Goal: Task Accomplishment & Management: Manage account settings

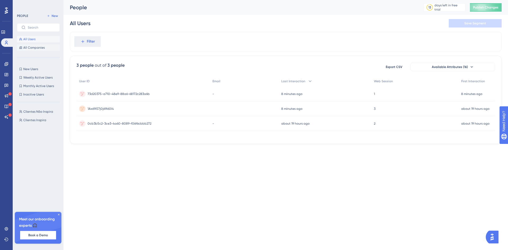
click at [41, 48] on span "All Companies" at bounding box center [33, 47] width 21 height 4
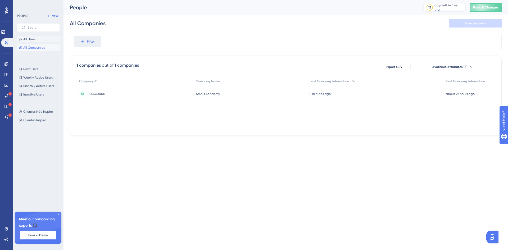
click at [31, 39] on span "All Users" at bounding box center [29, 39] width 12 height 4
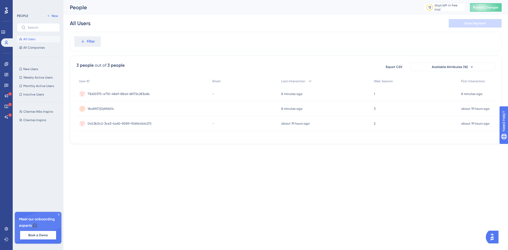
drag, startPoint x: 195, startPoint y: 159, endPoint x: 162, endPoint y: 161, distance: 33.6
click at [195, 159] on html "Performance Users Engagement Widgets Feedback Product Updates Knowledge Base AI…" at bounding box center [254, 80] width 508 height 161
click at [59, 213] on div "Meet our onboarding experts 🎧 Book a Demo" at bounding box center [38, 228] width 47 height 32
click at [59, 215] on icon at bounding box center [58, 214] width 3 height 3
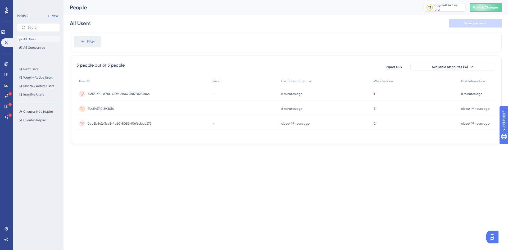
click at [130, 109] on div "1Ax69i57j0j69i60l4 1Ax69i57j0j69i60l4" at bounding box center [142, 108] width 133 height 15
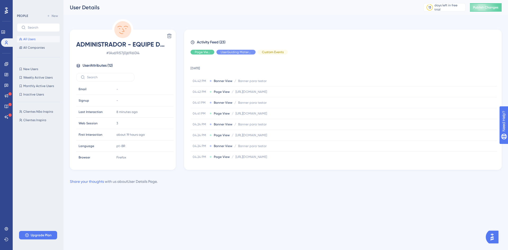
click at [33, 40] on span "All Users" at bounding box center [29, 39] width 12 height 4
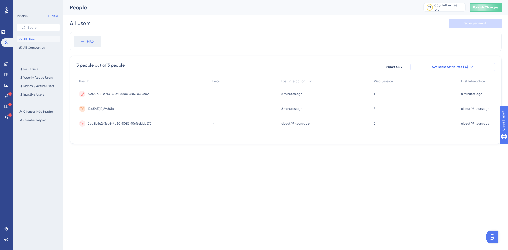
click at [470, 68] on icon at bounding box center [471, 67] width 4 height 4
click at [450, 67] on span "Available Attributes (16)" at bounding box center [449, 67] width 36 height 4
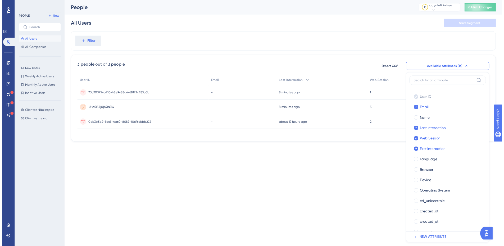
scroll to position [11, 0]
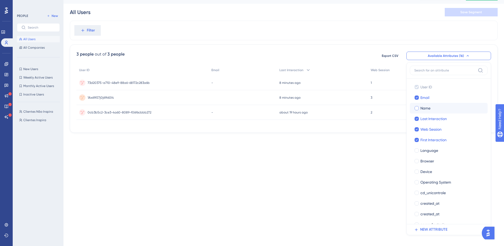
click at [422, 110] on span "Name" at bounding box center [425, 108] width 10 height 6
checkbox input "true"
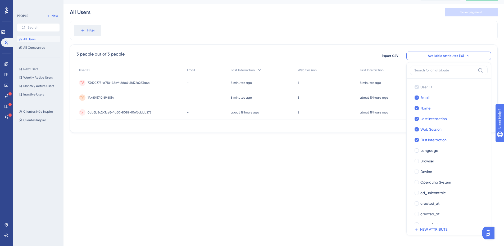
click at [231, 150] on html "Performance Users Engagement Widgets Feedback Product Updates Knowledge Base AI…" at bounding box center [252, 69] width 504 height 161
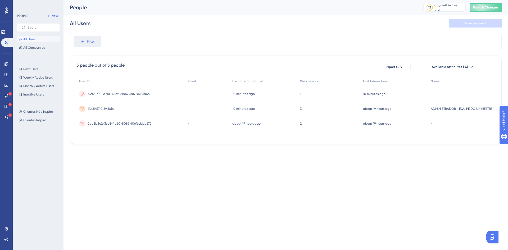
click at [285, 161] on html "Performance Users Engagement Widgets Feedback Product Updates Knowledge Base AI…" at bounding box center [254, 80] width 508 height 161
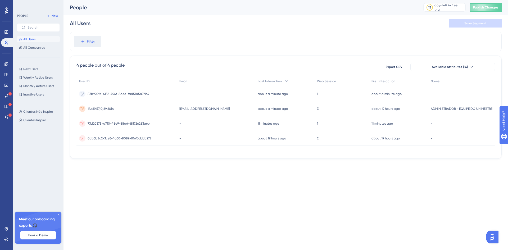
click at [215, 176] on html "Performance Users Engagement Widgets Feedback Product Updates Knowledge Base AI…" at bounding box center [254, 88] width 508 height 176
click at [125, 109] on span "53b990fe-4132-494f-8aee-fad51a5a76b4" at bounding box center [119, 109] width 62 height 4
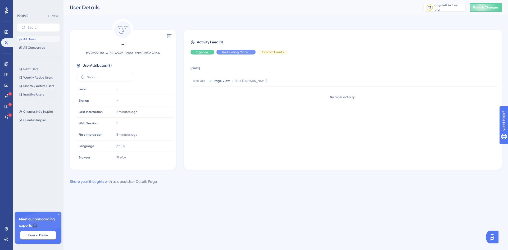
click at [30, 41] on span "All Users" at bounding box center [29, 39] width 12 height 4
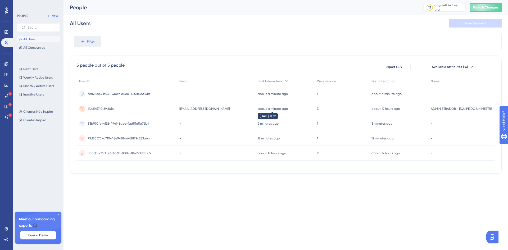
click at [287, 109] on time "about a minute ago" at bounding box center [272, 109] width 30 height 4
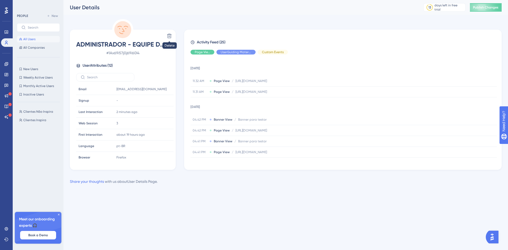
click at [30, 40] on span "All Users" at bounding box center [29, 39] width 12 height 4
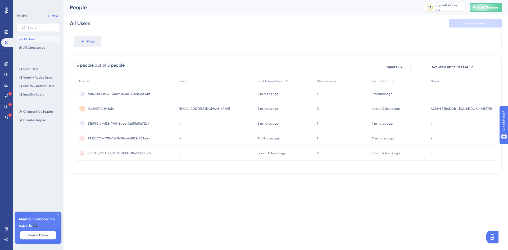
click at [160, 190] on html "Performance Users Engagement Widgets Feedback Product Updates Knowledge Base AI…" at bounding box center [254, 95] width 508 height 190
click at [186, 108] on span "amaiseduccao@amaiseducacao.com.br" at bounding box center [204, 109] width 50 height 4
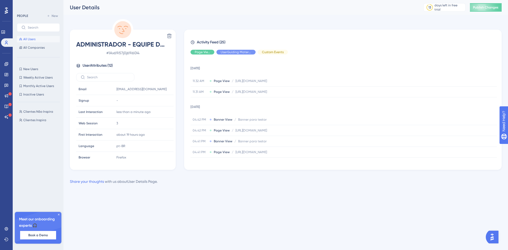
click at [38, 39] on button "All Users" at bounding box center [38, 39] width 43 height 6
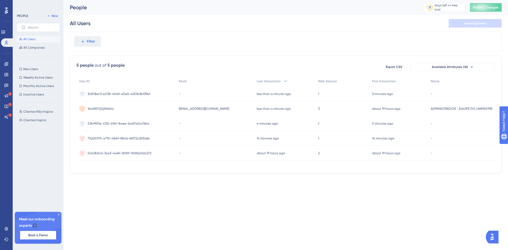
click at [206, 190] on html "Performance Users Engagement Widgets Feedback Product Updates Knowledge Base AI…" at bounding box center [254, 95] width 508 height 190
click at [291, 108] on time "less than a minute ago" at bounding box center [273, 109] width 34 height 4
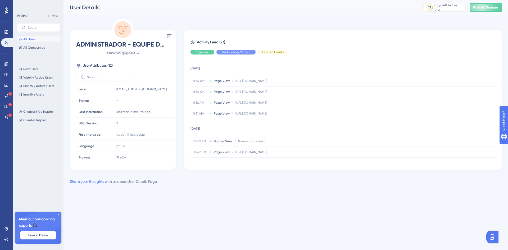
click at [33, 39] on span "All Users" at bounding box center [29, 39] width 12 height 4
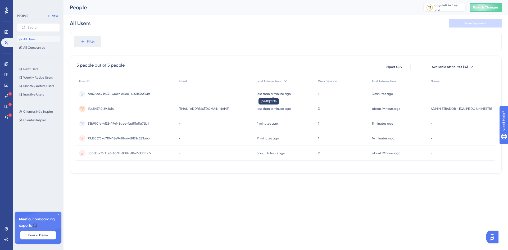
click at [276, 93] on time "less than a minute ago" at bounding box center [273, 94] width 34 height 4
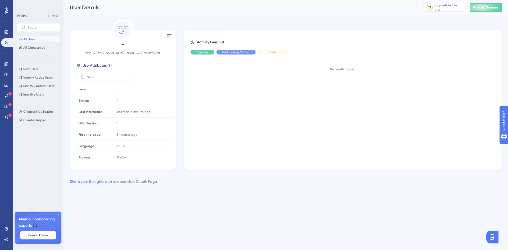
click at [271, 53] on span "Hide" at bounding box center [272, 52] width 7 height 4
click at [271, 53] on span "Show" at bounding box center [273, 52] width 8 height 4
click at [35, 39] on span "All Users" at bounding box center [29, 39] width 12 height 4
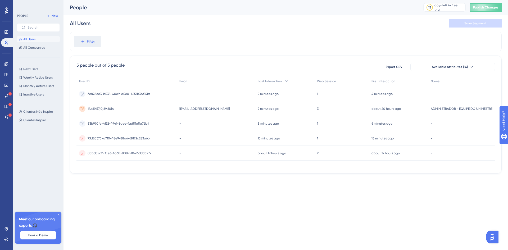
click at [244, 190] on html "Performance Users Engagement Widgets Feedback Product Updates Knowledge Base AI…" at bounding box center [254, 95] width 508 height 190
click at [140, 94] on span "8f1847c1-4eb9-4774-bb26-dea9437b2dac" at bounding box center [119, 94] width 62 height 4
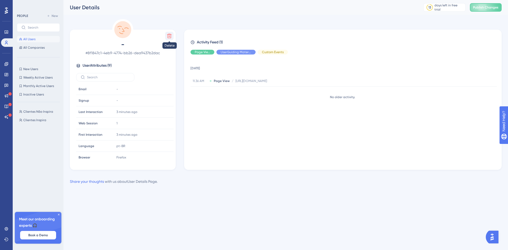
click at [167, 35] on icon at bounding box center [169, 35] width 5 height 5
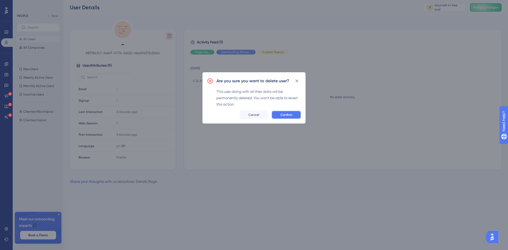
drag, startPoint x: 282, startPoint y: 113, endPoint x: 273, endPoint y: 114, distance: 9.0
click at [282, 114] on span "Confirm" at bounding box center [286, 115] width 12 height 4
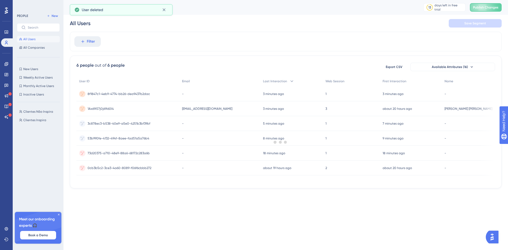
click at [131, 93] on div at bounding box center [280, 142] width 455 height 212
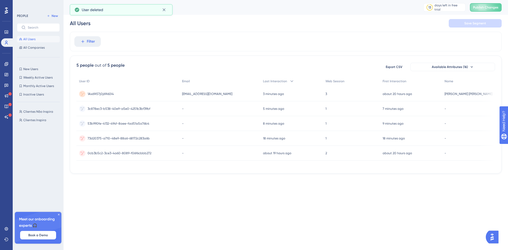
click at [119, 94] on div "1Ax69i57j0j69i60l4 1Ax69i57j0j69i60l4" at bounding box center [127, 93] width 103 height 15
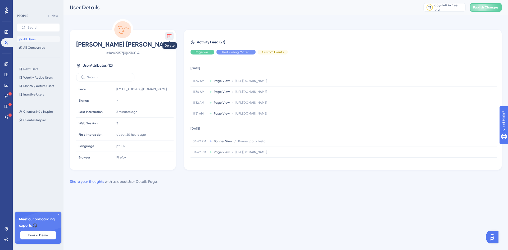
click at [170, 34] on icon at bounding box center [169, 36] width 4 height 4
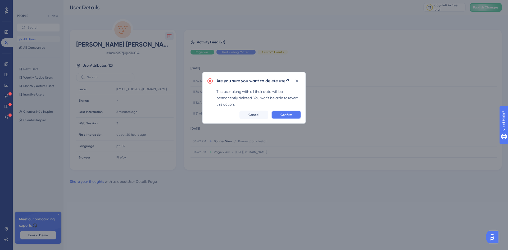
click at [286, 114] on span "Confirm" at bounding box center [286, 115] width 12 height 4
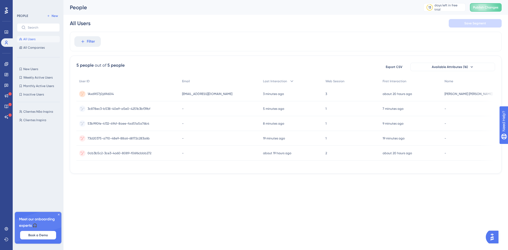
click at [147, 108] on span "3c878ec3-b538-40e9-a5e0-4251b3bf39bf" at bounding box center [119, 109] width 63 height 4
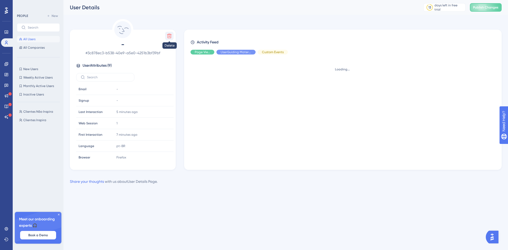
click at [169, 39] on button at bounding box center [169, 36] width 8 height 8
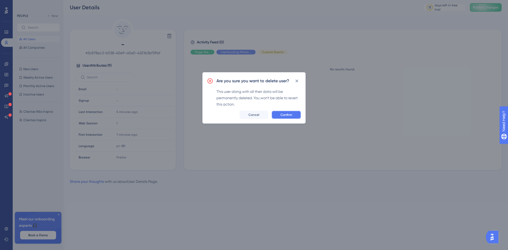
click at [287, 113] on span "Confirm" at bounding box center [286, 115] width 12 height 4
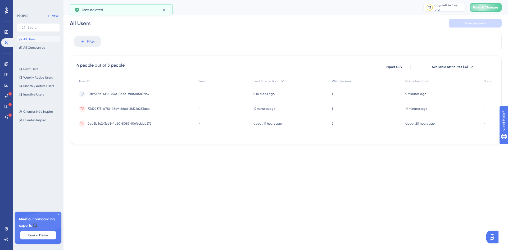
click at [137, 122] on span "0cb3b5c2-3ce3-4a60-8089-f06f6cbbb272" at bounding box center [120, 123] width 64 height 4
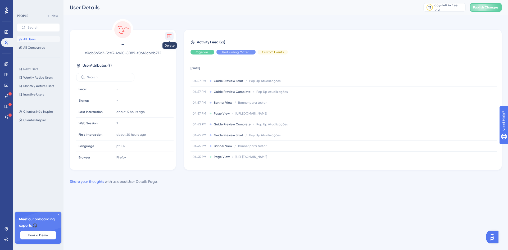
click at [171, 35] on icon at bounding box center [169, 36] width 4 height 4
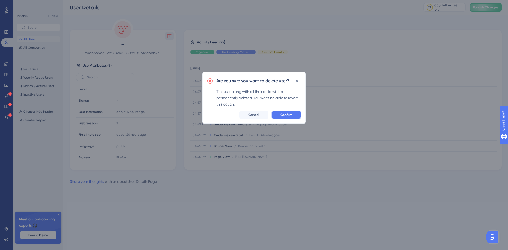
click at [275, 113] on button "Confirm" at bounding box center [286, 115] width 30 height 8
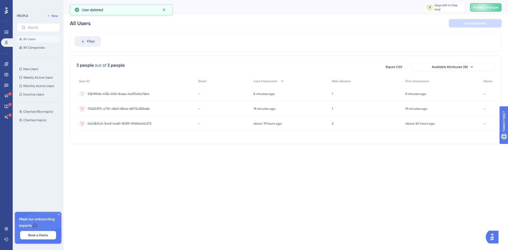
click at [131, 105] on div "73d20375-a710-48e9-88a6-68172c283a6b 73d20375-a710-48e9-88a6-68172c283a6b" at bounding box center [119, 108] width 62 height 15
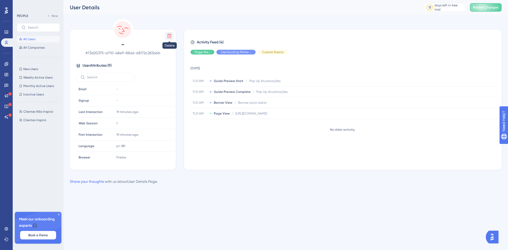
click at [169, 35] on icon at bounding box center [169, 36] width 4 height 4
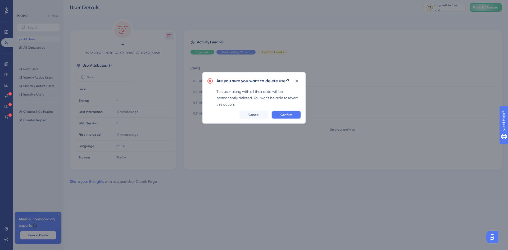
click at [290, 116] on span "Confirm" at bounding box center [286, 115] width 12 height 4
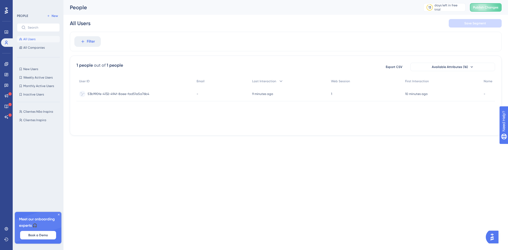
click at [139, 94] on span "53b990fe-4132-494f-8aee-fad51a5a76b4" at bounding box center [119, 94] width 62 height 4
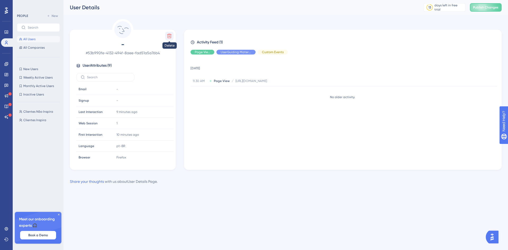
click at [169, 36] on icon at bounding box center [169, 36] width 4 height 4
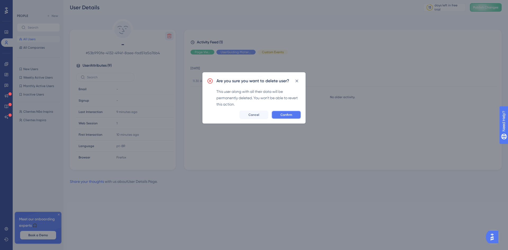
click at [278, 115] on button "Confirm" at bounding box center [286, 115] width 30 height 8
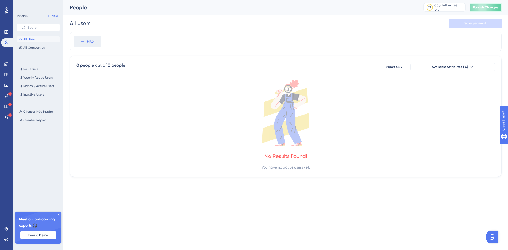
click at [495, 8] on span "Publish Changes" at bounding box center [485, 7] width 25 height 4
click at [221, 164] on div "No Results Found! You have no active users yet." at bounding box center [285, 125] width 418 height 90
click at [222, 160] on div "No Results Found! You have no active users yet." at bounding box center [285, 125] width 418 height 90
click at [211, 194] on html "Performance Users Engagement Widgets Feedback Product Updates Knowledge Base AI…" at bounding box center [254, 97] width 508 height 194
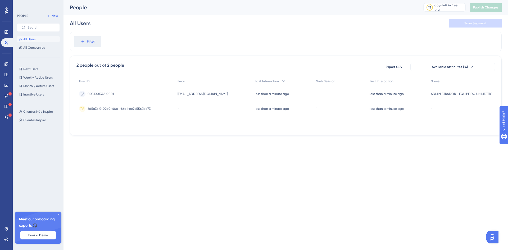
click at [274, 152] on html "Performance Users Engagement Widgets Feedback Product Updates Knowledge Base AI…" at bounding box center [254, 76] width 508 height 152
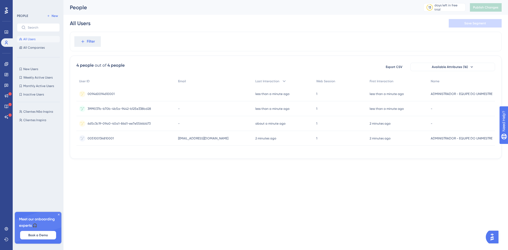
click at [189, 176] on html "Performance Users Engagement Widgets Feedback Product Updates Knowledge Base AI…" at bounding box center [254, 88] width 508 height 176
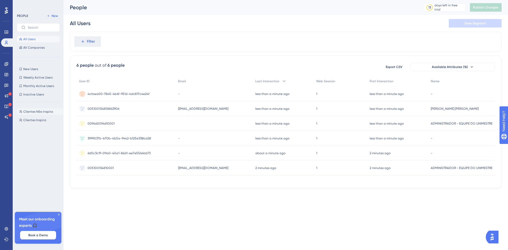
click at [45, 113] on span "Clientes Não Inspira" at bounding box center [38, 111] width 30 height 4
click at [41, 123] on button "Clientes Inspira Clientes Inspira" at bounding box center [40, 120] width 46 height 6
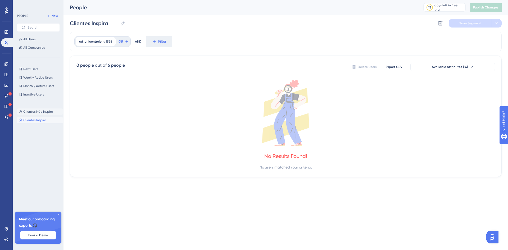
click at [48, 112] on span "Clientes Não Inspira" at bounding box center [38, 111] width 30 height 4
type input "Clientes Não Inspira"
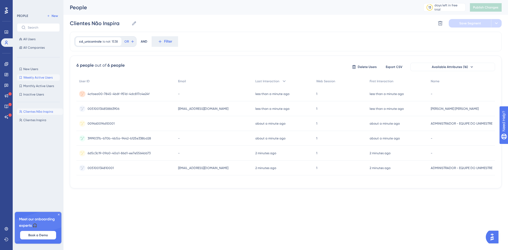
click at [46, 77] on span "Weekly Active Users" at bounding box center [37, 77] width 29 height 4
click at [32, 68] on span "New Users" at bounding box center [30, 69] width 15 height 4
click at [224, 169] on span "amaiseduccao@amaiseducacao.com.br" at bounding box center [204, 168] width 50 height 4
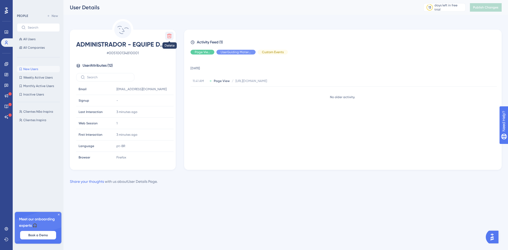
click at [170, 35] on icon at bounding box center [169, 35] width 5 height 5
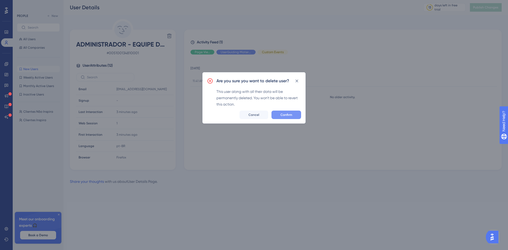
click at [288, 113] on span "Confirm" at bounding box center [286, 115] width 12 height 4
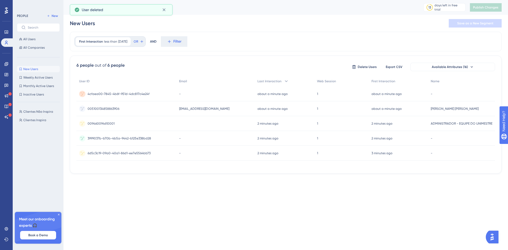
click at [153, 154] on div "6d5c3c19-09a0-40a1-86d1-ee7e5564bb73 6d5c3c19-09a0-40a1-86d1-ee7e5564bb73" at bounding box center [126, 153] width 100 height 15
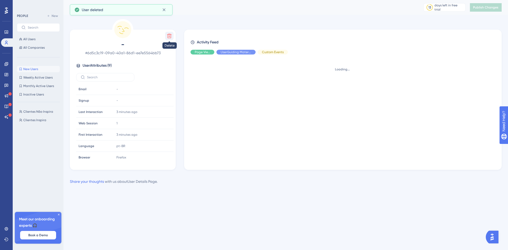
click at [166, 36] on button at bounding box center [169, 36] width 8 height 8
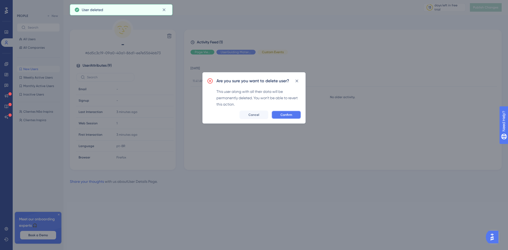
click at [286, 112] on button "Confirm" at bounding box center [286, 115] width 30 height 8
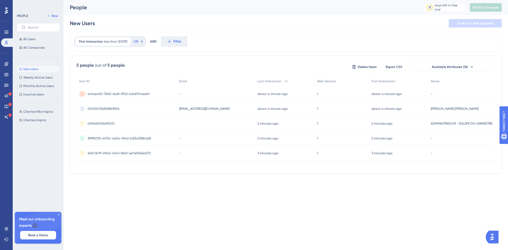
click at [131, 136] on span "3999037b-b70b-4b5a-9442-b125e338bd28" at bounding box center [119, 138] width 63 height 4
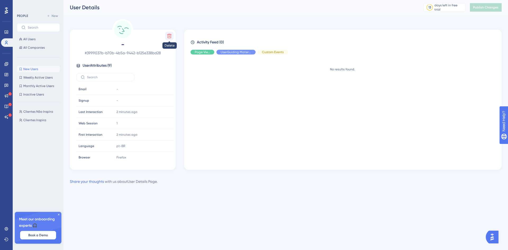
click at [169, 35] on icon at bounding box center [169, 36] width 4 height 4
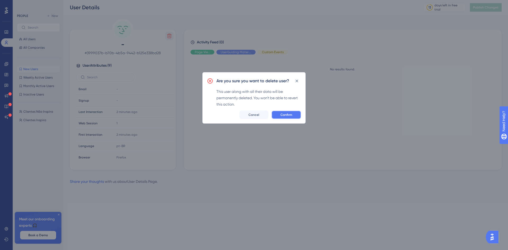
click at [282, 116] on span "Confirm" at bounding box center [286, 115] width 12 height 4
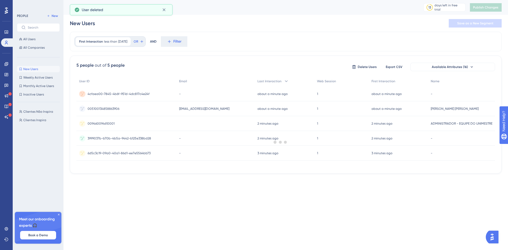
click at [126, 96] on div at bounding box center [280, 142] width 455 height 212
click at [145, 95] on span "4cfaea00-7845-4b6f-951d-4dc817c4e24f" at bounding box center [119, 94] width 62 height 4
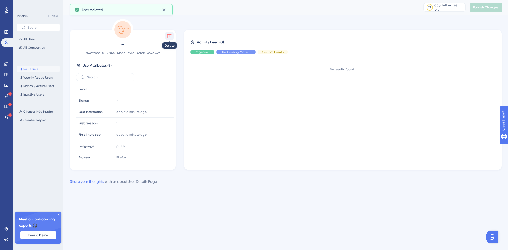
click at [169, 37] on icon at bounding box center [169, 36] width 4 height 4
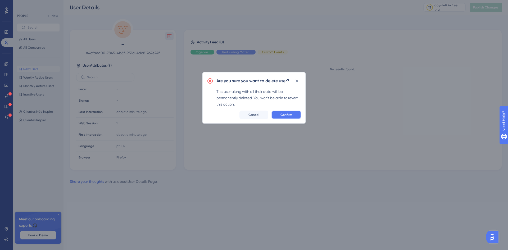
click at [283, 114] on span "Confirm" at bounding box center [286, 115] width 12 height 4
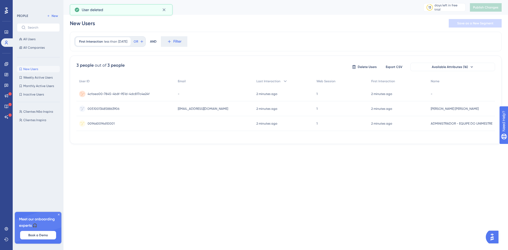
click at [115, 91] on div "4cfaea00-7845-4b6f-951d-4dc817c4e24f 4cfaea00-7845-4b6f-951d-4dc817c4e24f" at bounding box center [119, 93] width 62 height 15
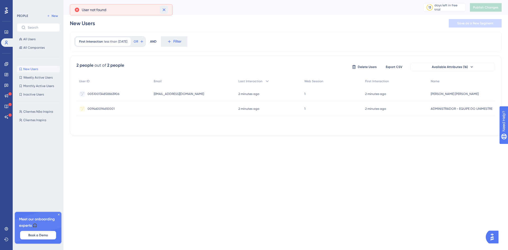
click at [165, 10] on icon at bounding box center [163, 9] width 5 height 5
click at [35, 40] on span "All Users" at bounding box center [29, 39] width 12 height 4
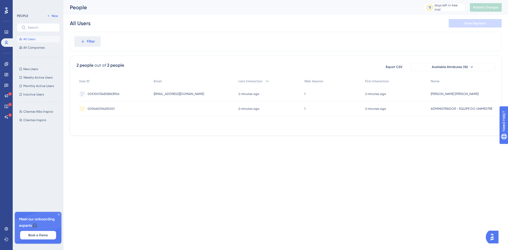
click at [206, 152] on html "Performance Users Engagement Widgets Feedback Product Updates Knowledge Base AI…" at bounding box center [254, 76] width 508 height 152
click at [185, 109] on div at bounding box center [193, 108] width 85 height 15
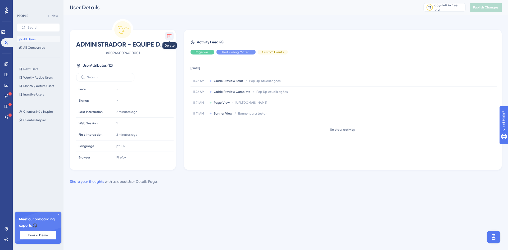
click at [171, 36] on icon at bounding box center [169, 35] width 5 height 5
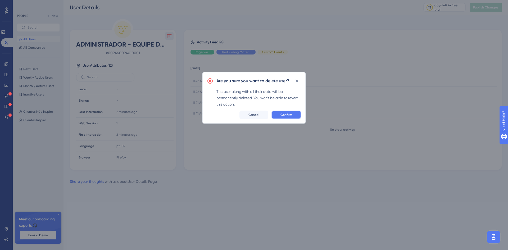
click at [289, 114] on span "Confirm" at bounding box center [286, 115] width 12 height 4
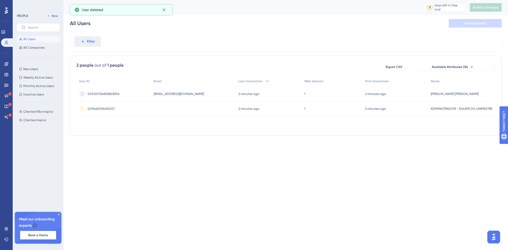
click at [254, 152] on html "Performance Users Engagement Widgets Feedback Product Updates Knowledge Base AI…" at bounding box center [254, 76] width 508 height 152
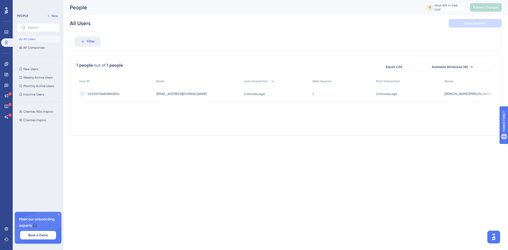
click at [185, 152] on html "Performance Users Engagement Widgets Feedback Product Updates Knowledge Base AI…" at bounding box center [254, 76] width 508 height 152
click at [262, 144] on html "Performance Users Engagement Widgets Feedback Product Updates Knowledge Base AI…" at bounding box center [254, 76] width 508 height 152
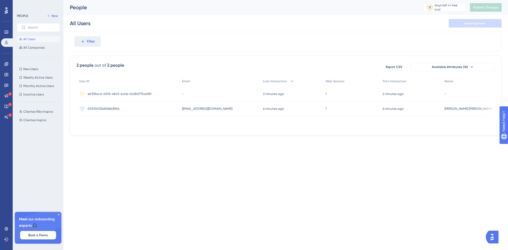
click at [222, 148] on html "Performance Users Engagement Widgets Feedback Product Updates Knowledge Base AI…" at bounding box center [254, 76] width 508 height 152
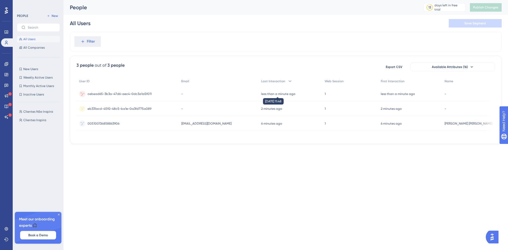
click at [274, 92] on time "less than a minute ago" at bounding box center [278, 94] width 34 height 4
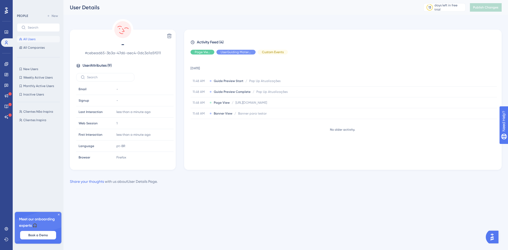
click at [103, 65] on span "User Attributes ( 9 )" at bounding box center [96, 65] width 29 height 6
click at [78, 65] on icon at bounding box center [78, 65] width 4 height 4
click at [244, 197] on html "Performance Users Engagement Widgets Feedback Product Updates Knowledge Base AI…" at bounding box center [254, 100] width 508 height 201
click at [38, 69] on span "New Users" at bounding box center [30, 69] width 15 height 4
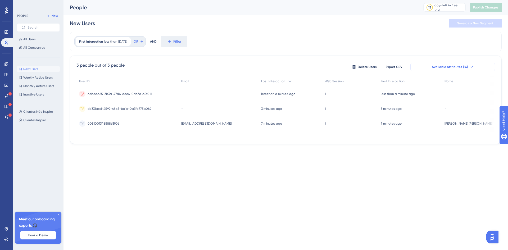
click at [455, 68] on span "Available Attributes (16)" at bounding box center [449, 67] width 36 height 4
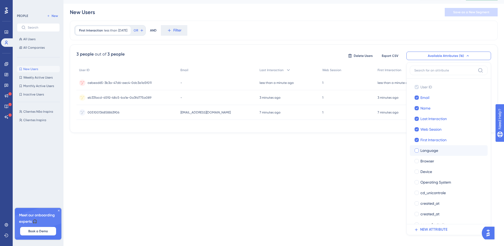
click at [418, 152] on div at bounding box center [416, 150] width 4 height 4
checkbox input "true"
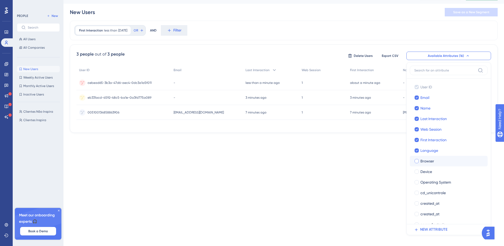
click at [416, 162] on div at bounding box center [416, 161] width 4 height 4
checkbox input "true"
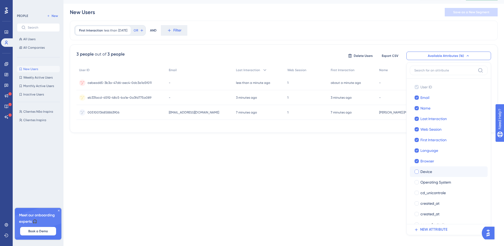
click at [418, 173] on div at bounding box center [416, 171] width 4 height 4
checkbox input "true"
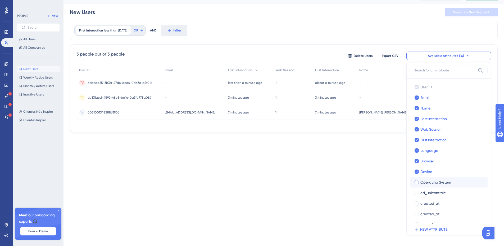
click at [418, 183] on div at bounding box center [416, 182] width 5 height 5
checkbox input "true"
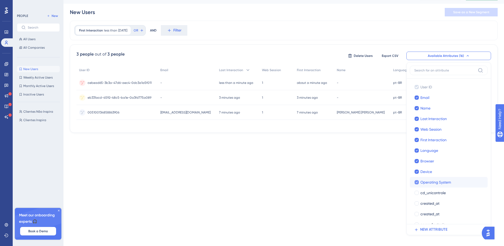
scroll to position [30, 0]
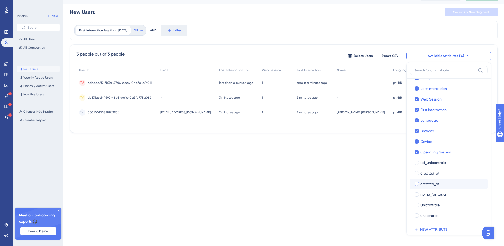
click at [417, 183] on div at bounding box center [416, 184] width 4 height 4
checkbox input "true"
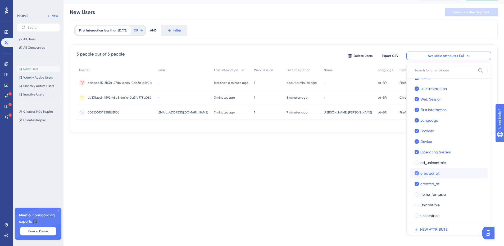
click at [416, 173] on icon at bounding box center [416, 173] width 2 height 4
checkbox input "false"
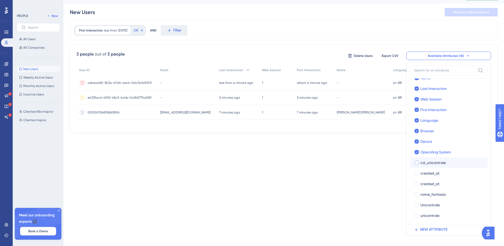
click at [416, 164] on div at bounding box center [416, 162] width 4 height 4
checkbox input "true"
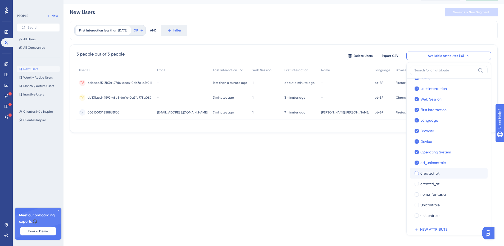
click at [416, 174] on div at bounding box center [416, 173] width 4 height 4
checkbox input "true"
click at [417, 183] on icon at bounding box center [416, 184] width 2 height 4
checkbox input "false"
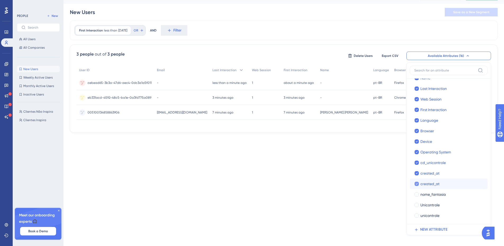
checkbox input "false"
click at [417, 183] on div at bounding box center [416, 184] width 4 height 4
checkbox input "true"
click at [416, 217] on div at bounding box center [416, 215] width 4 height 4
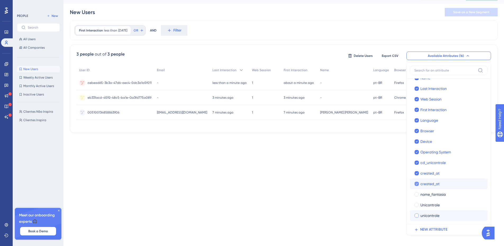
checkbox input "true"
click at [417, 207] on label "Unicontrole" at bounding box center [448, 205] width 69 height 6
checkbox input "true"
click at [418, 195] on div at bounding box center [416, 194] width 4 height 4
checkbox input "true"
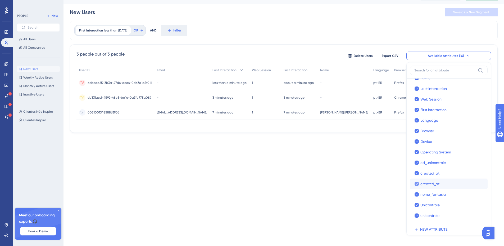
click at [293, 133] on div "3 people out of 3 people Delete Users Export CSV Available Attributes (16) User…" at bounding box center [283, 88] width 427 height 88
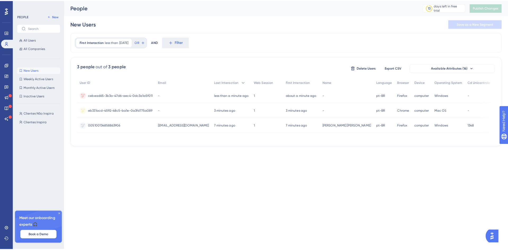
scroll to position [0, 0]
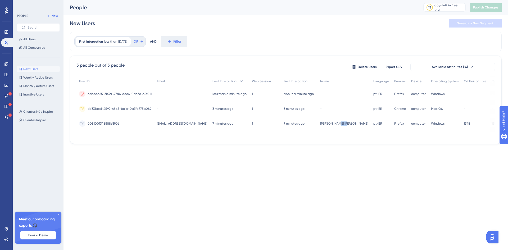
drag, startPoint x: 339, startPoint y: 137, endPoint x: 348, endPoint y: 137, distance: 9.0
click at [348, 137] on div "User ID Email Last Interaction Web Session First Interaction Name Language Brow…" at bounding box center [285, 106] width 418 height 61
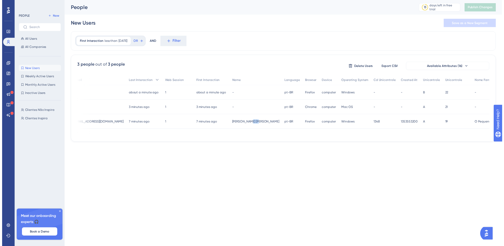
scroll to position [0, 94]
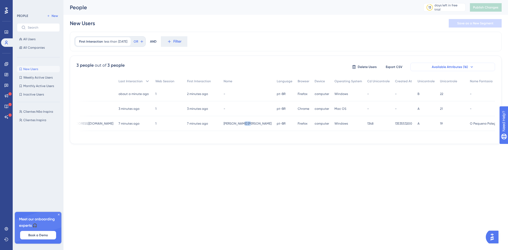
click at [461, 67] on span "Available Attributes (16)" at bounding box center [449, 67] width 36 height 4
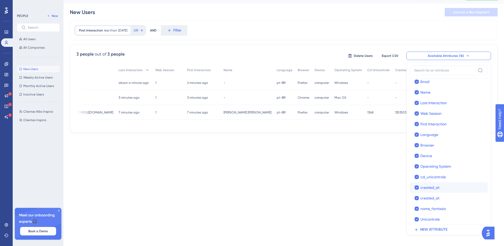
scroll to position [30, 0]
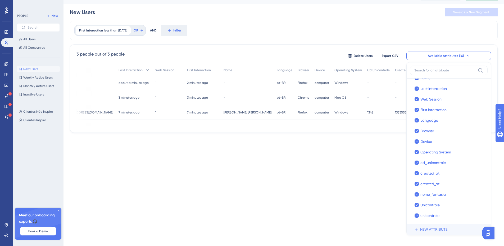
click at [435, 231] on span "NEW ATTRIBUTE" at bounding box center [433, 229] width 27 height 6
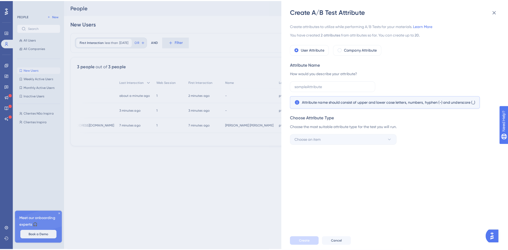
scroll to position [0, 0]
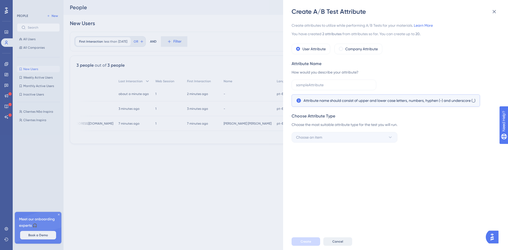
click at [339, 243] on span "Cancel" at bounding box center [337, 241] width 11 height 4
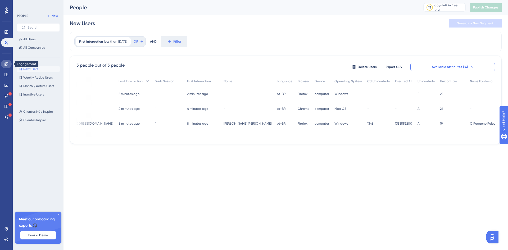
click at [7, 64] on icon at bounding box center [5, 63] width 3 height 3
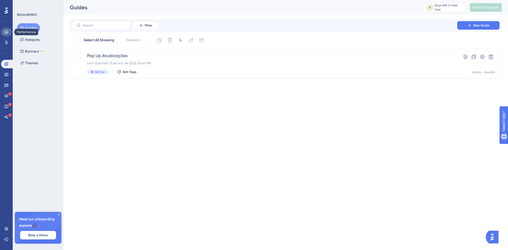
click at [4, 31] on icon at bounding box center [6, 32] width 4 height 4
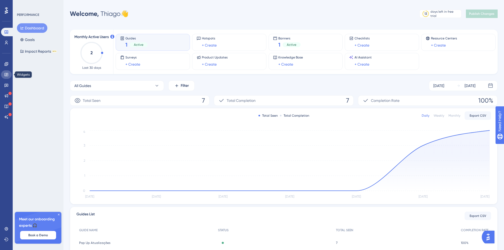
click at [7, 73] on icon at bounding box center [6, 74] width 4 height 4
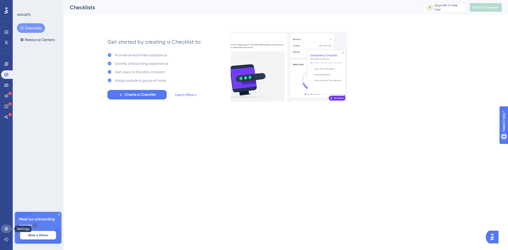
click at [7, 226] on link at bounding box center [6, 228] width 11 height 8
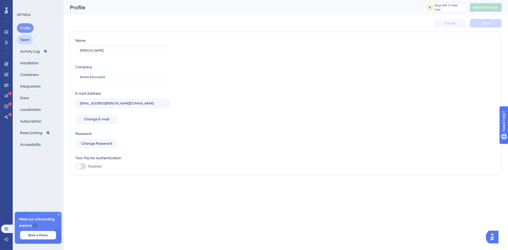
click at [27, 42] on button "Team" at bounding box center [25, 40] width 16 height 10
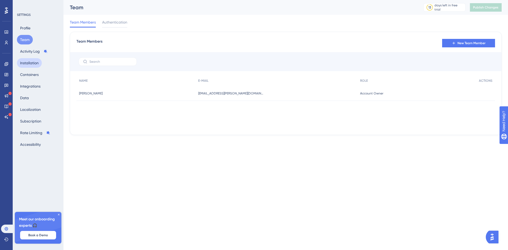
click at [28, 66] on button "Installation" at bounding box center [29, 63] width 25 height 10
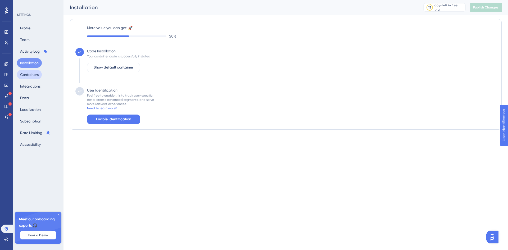
click at [30, 79] on button "Containers" at bounding box center [29, 75] width 25 height 10
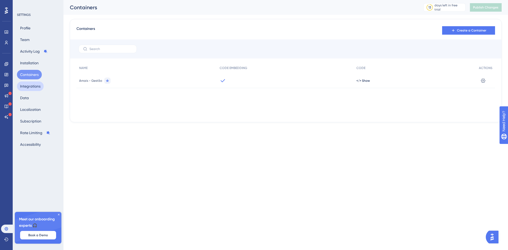
click at [31, 86] on button "Integrations" at bounding box center [30, 86] width 27 height 10
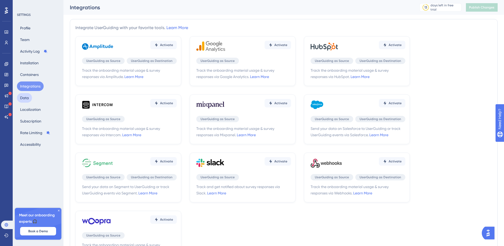
click at [26, 98] on button "Data" at bounding box center [24, 98] width 15 height 10
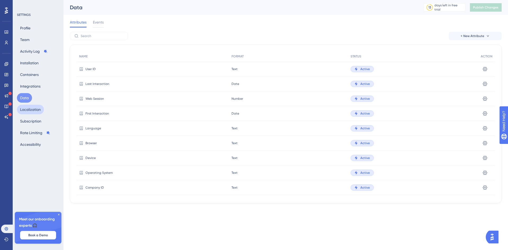
click at [29, 109] on button "Localization" at bounding box center [30, 110] width 27 height 10
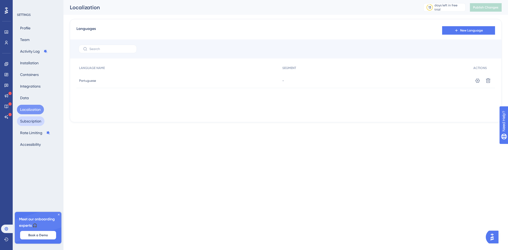
click at [32, 122] on button "Subscription" at bounding box center [30, 121] width 27 height 10
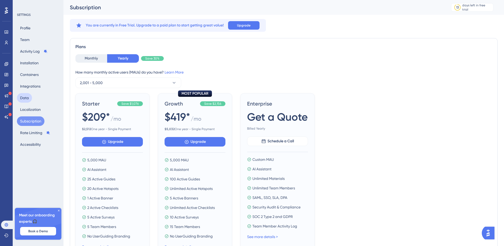
click at [24, 98] on button "Data" at bounding box center [24, 98] width 15 height 10
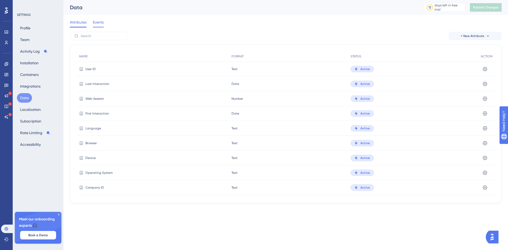
click at [96, 25] on span "Events" at bounding box center [98, 22] width 11 height 6
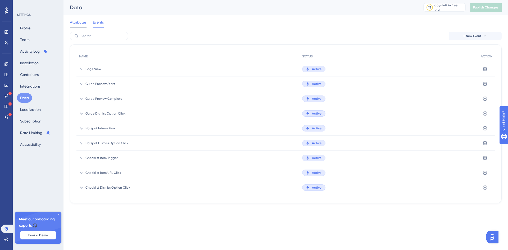
click at [82, 24] on span "Attributes" at bounding box center [78, 22] width 17 height 6
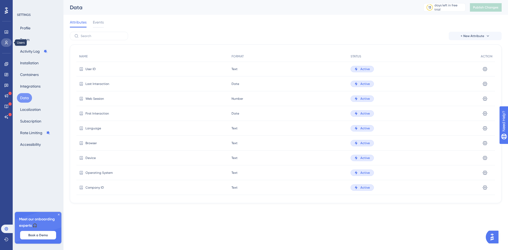
click at [8, 45] on link at bounding box center [6, 42] width 11 height 8
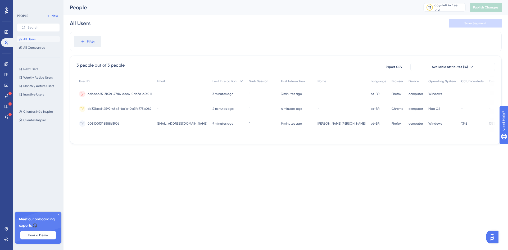
click at [436, 93] on span "Windows" at bounding box center [434, 94] width 13 height 4
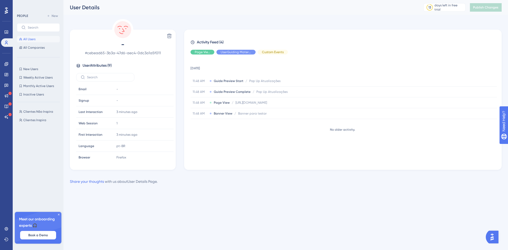
click at [35, 39] on span "All Users" at bounding box center [29, 39] width 12 height 4
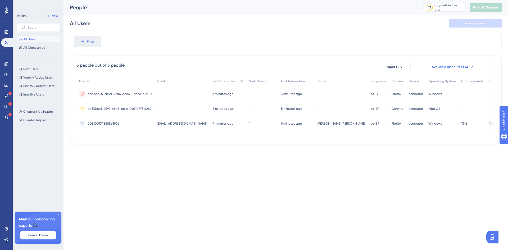
click at [455, 66] on span "Available Attributes (16)" at bounding box center [449, 67] width 36 height 4
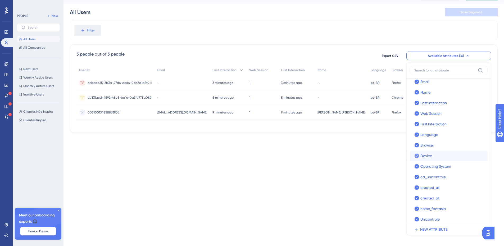
scroll to position [30, 0]
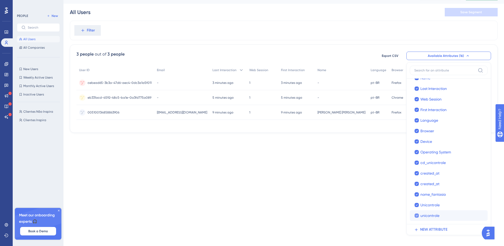
click at [416, 215] on icon at bounding box center [416, 216] width 2 height 4
checkbox input "false"
click at [415, 206] on div at bounding box center [416, 205] width 4 height 4
click at [433, 206] on span "Unicontrole" at bounding box center [429, 205] width 19 height 6
checkbox input "true"
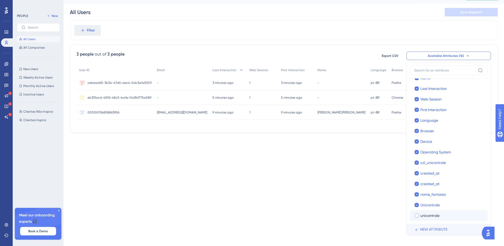
click at [437, 230] on span "NEW ATTRIBUTE" at bounding box center [433, 229] width 27 height 6
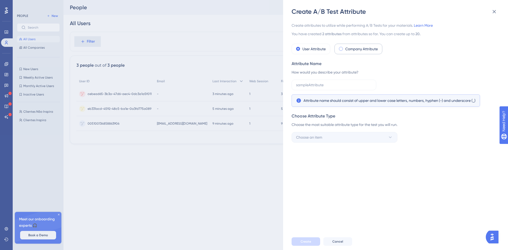
click at [365, 50] on label "Company Attribute" at bounding box center [361, 49] width 33 height 6
click at [313, 51] on label "User Attribute" at bounding box center [313, 49] width 23 height 6
drag, startPoint x: 342, startPoint y: 26, endPoint x: 365, endPoint y: 26, distance: 22.7
click at [365, 26] on span "Create attributes to utilize while performing A/B Tests for your materials. Lea…" at bounding box center [393, 25] width 205 height 6
click at [392, 26] on span "Create attributes to utilize while performing A/B Tests for your materials. Lea…" at bounding box center [393, 25] width 205 height 6
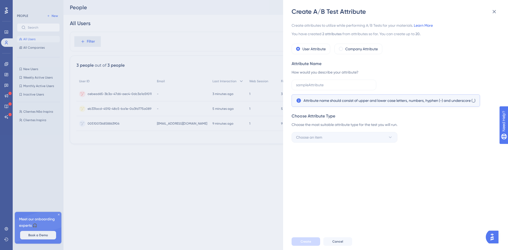
click at [424, 26] on link "Learn More" at bounding box center [422, 25] width 19 height 4
click at [6, 69] on div "Create A/B Test Attribute Create attributes to utilize while performing A/B Tes…" at bounding box center [254, 125] width 508 height 250
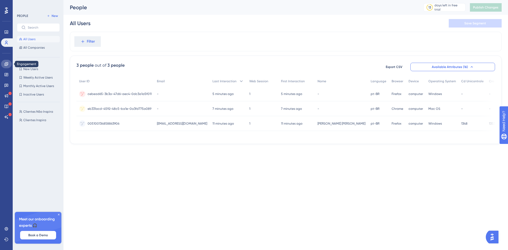
click at [6, 66] on link at bounding box center [6, 64] width 11 height 8
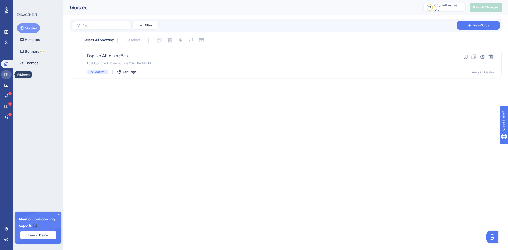
click at [5, 75] on icon at bounding box center [5, 74] width 3 height 3
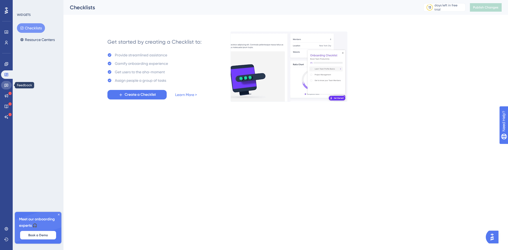
click at [5, 86] on icon at bounding box center [6, 85] width 4 height 4
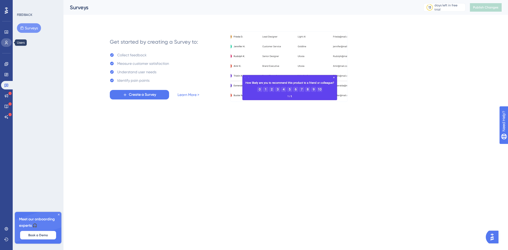
click at [6, 43] on icon at bounding box center [6, 42] width 4 height 4
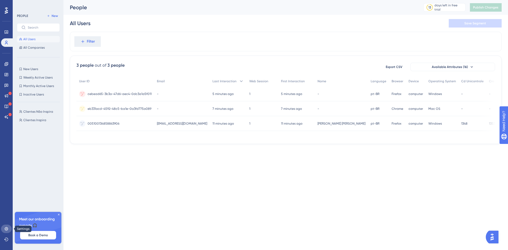
click at [6, 228] on icon at bounding box center [6, 229] width 4 height 4
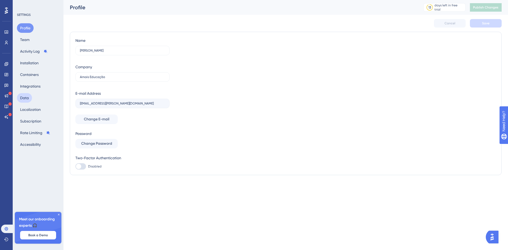
click at [30, 98] on button "Data" at bounding box center [24, 98] width 15 height 10
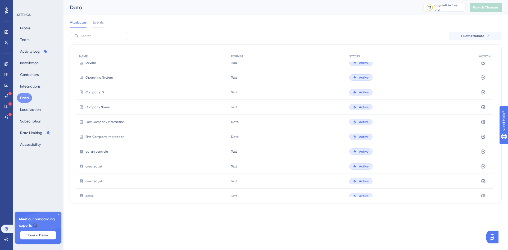
scroll to position [168, 0]
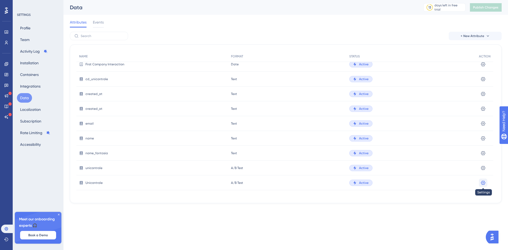
click at [483, 183] on icon at bounding box center [482, 182] width 5 height 5
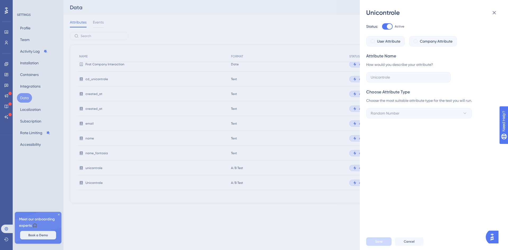
click at [385, 26] on div at bounding box center [387, 26] width 11 height 6
click at [382, 26] on input "Active" at bounding box center [381, 26] width 0 height 0
checkbox input "false"
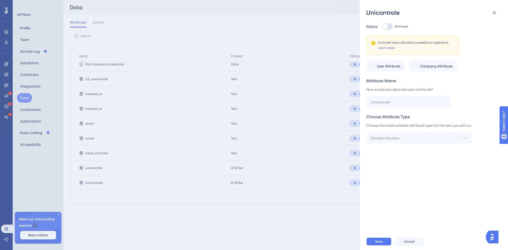
click at [386, 241] on button "Save" at bounding box center [378, 241] width 25 height 8
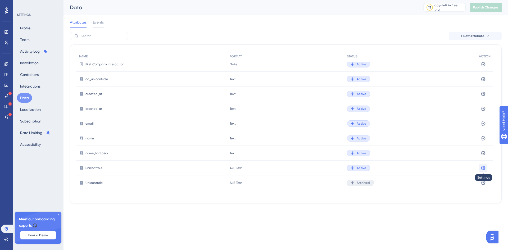
click at [483, 168] on icon at bounding box center [483, 167] width 4 height 4
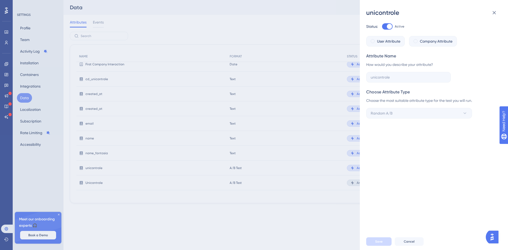
click at [389, 29] on div at bounding box center [387, 26] width 11 height 6
click at [382, 27] on input "Active" at bounding box center [381, 26] width 0 height 0
checkbox input "false"
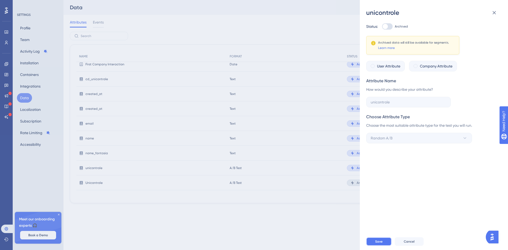
click at [383, 242] on button "Save" at bounding box center [378, 241] width 25 height 8
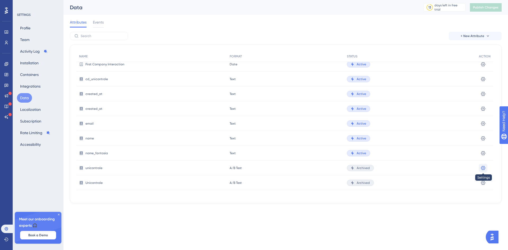
click at [483, 168] on icon at bounding box center [482, 167] width 5 height 5
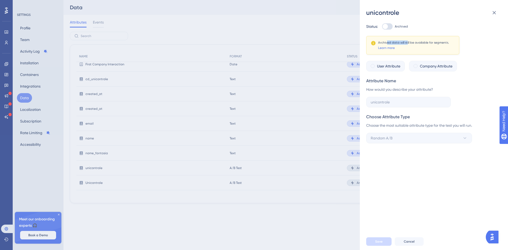
drag, startPoint x: 387, startPoint y: 44, endPoint x: 420, endPoint y: 43, distance: 32.3
click at [407, 43] on div "Archived data will still be available for segments." at bounding box center [413, 42] width 71 height 4
click at [432, 43] on div "Archived data will still be available for segments." at bounding box center [413, 42] width 71 height 4
click at [495, 14] on icon at bounding box center [493, 12] width 3 height 3
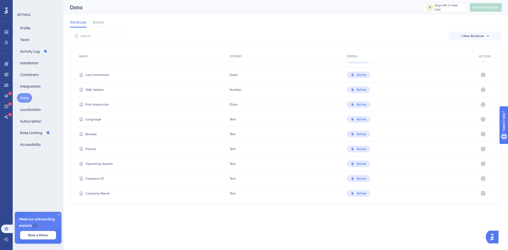
scroll to position [0, 0]
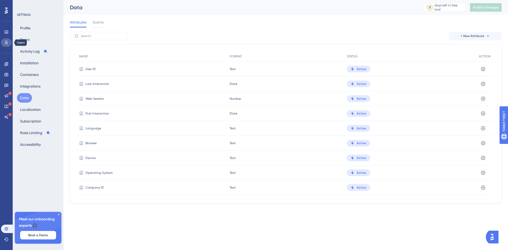
click at [6, 45] on link at bounding box center [6, 42] width 11 height 8
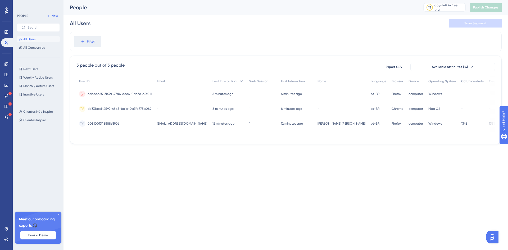
click at [127, 94] on span "cebead65-3b3a-47d6-aec4-0dc3a1a5f011" at bounding box center [120, 94] width 64 height 4
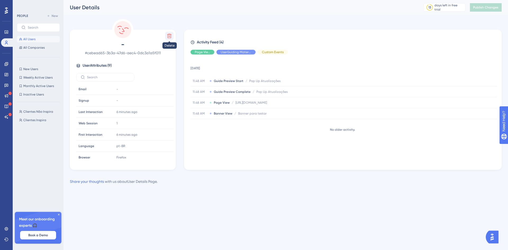
click at [169, 37] on icon at bounding box center [169, 36] width 4 height 4
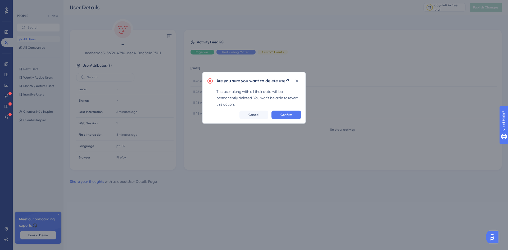
click at [287, 119] on div "Are you sure you want to delete user? This user along with all their data will …" at bounding box center [253, 97] width 103 height 51
click at [289, 115] on span "Confirm" at bounding box center [286, 115] width 12 height 4
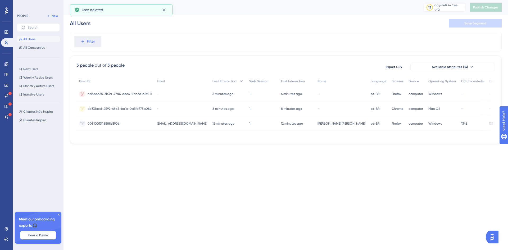
click at [135, 161] on html "Performance Users Engagement Widgets Feedback Product Updates Knowledge Base AI…" at bounding box center [254, 80] width 508 height 161
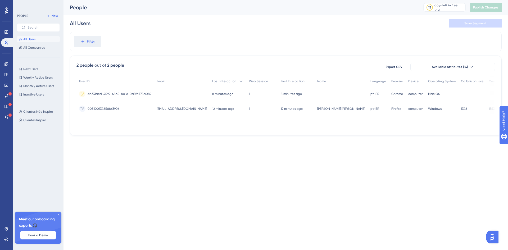
click at [130, 95] on span "eb331acd-4592-48c5-ba1e-0a3fd775a089" at bounding box center [120, 94] width 64 height 4
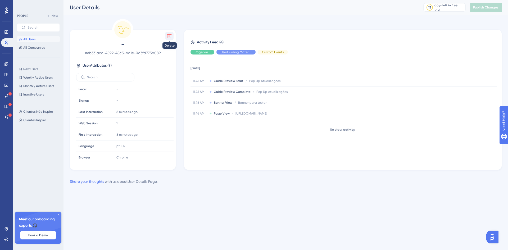
click at [171, 35] on icon at bounding box center [169, 36] width 4 height 4
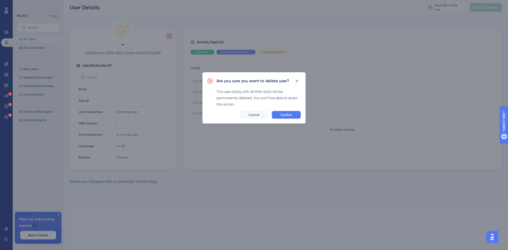
click at [283, 112] on button "Confirm" at bounding box center [286, 115] width 30 height 8
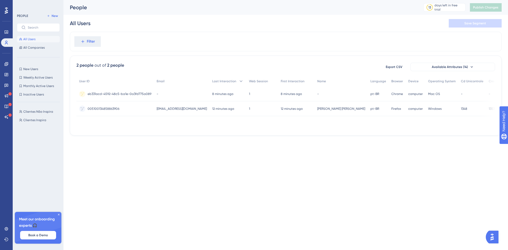
click at [257, 152] on html "Performance Users Engagement Widgets Feedback Product Updates Knowledge Base AI…" at bounding box center [254, 76] width 508 height 152
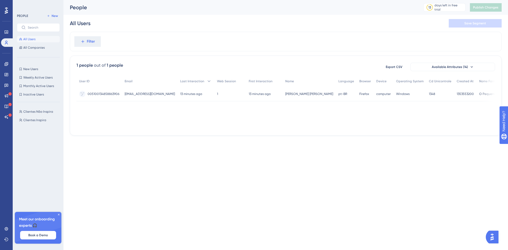
click at [252, 122] on div "User ID Email Last Interaction Web Session First Interaction Name Language Brow…" at bounding box center [285, 102] width 418 height 53
